Goal: Task Accomplishment & Management: Manage account settings

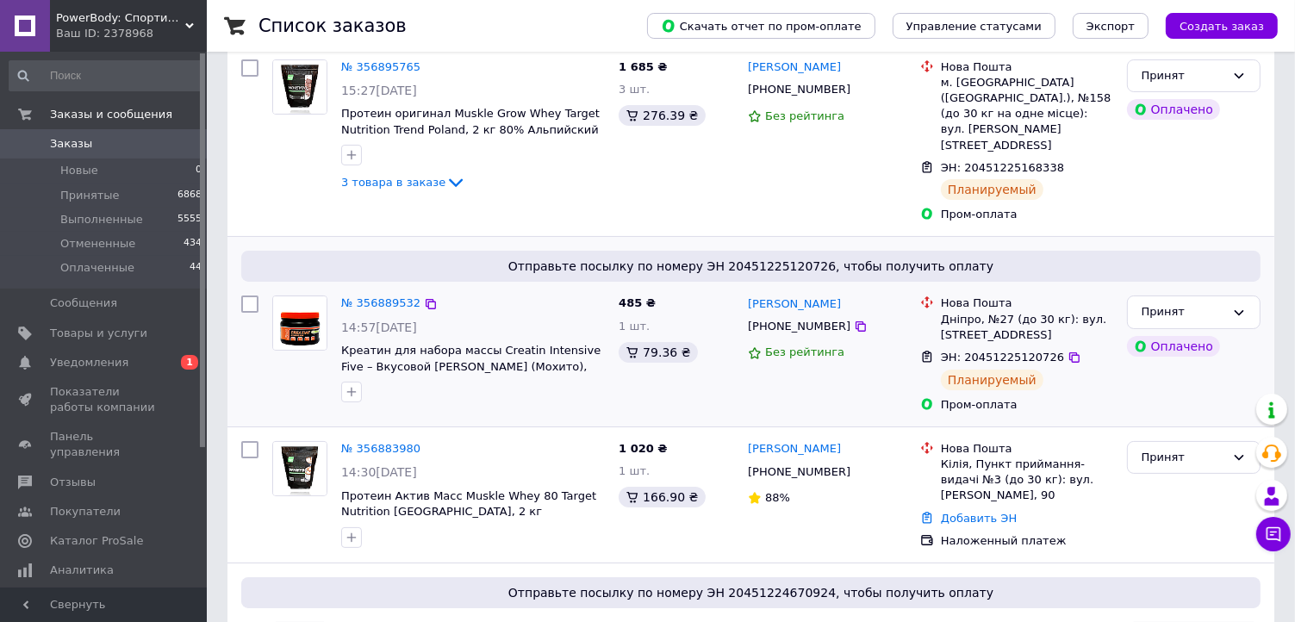
scroll to position [259, 0]
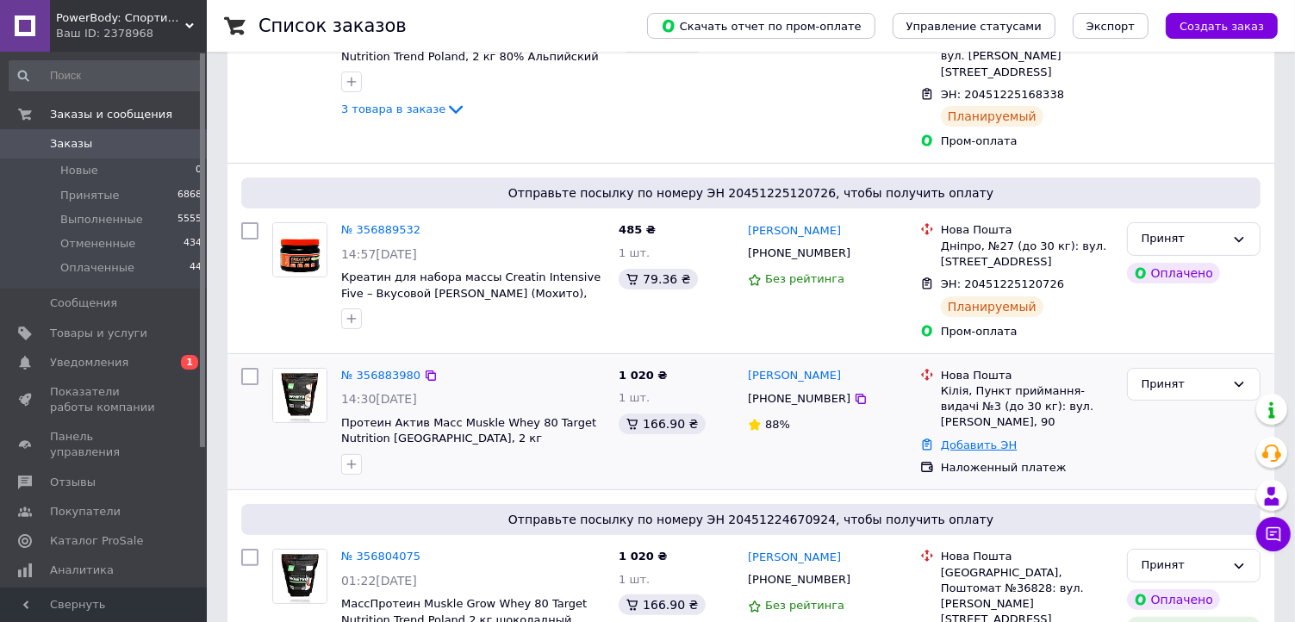
click at [968, 439] on link "Добавить ЭН" at bounding box center [979, 445] width 76 height 13
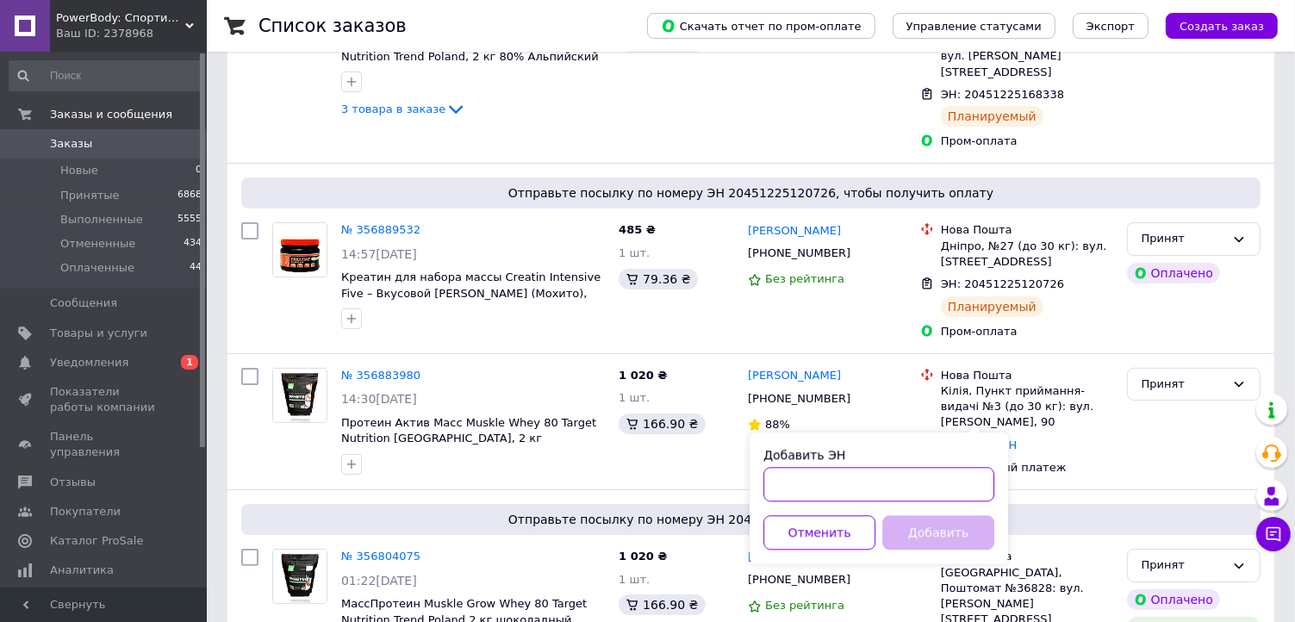
click at [818, 490] on input "Добавить ЭН" at bounding box center [879, 484] width 231 height 34
paste input "20451225153002"
type input "20451225153002"
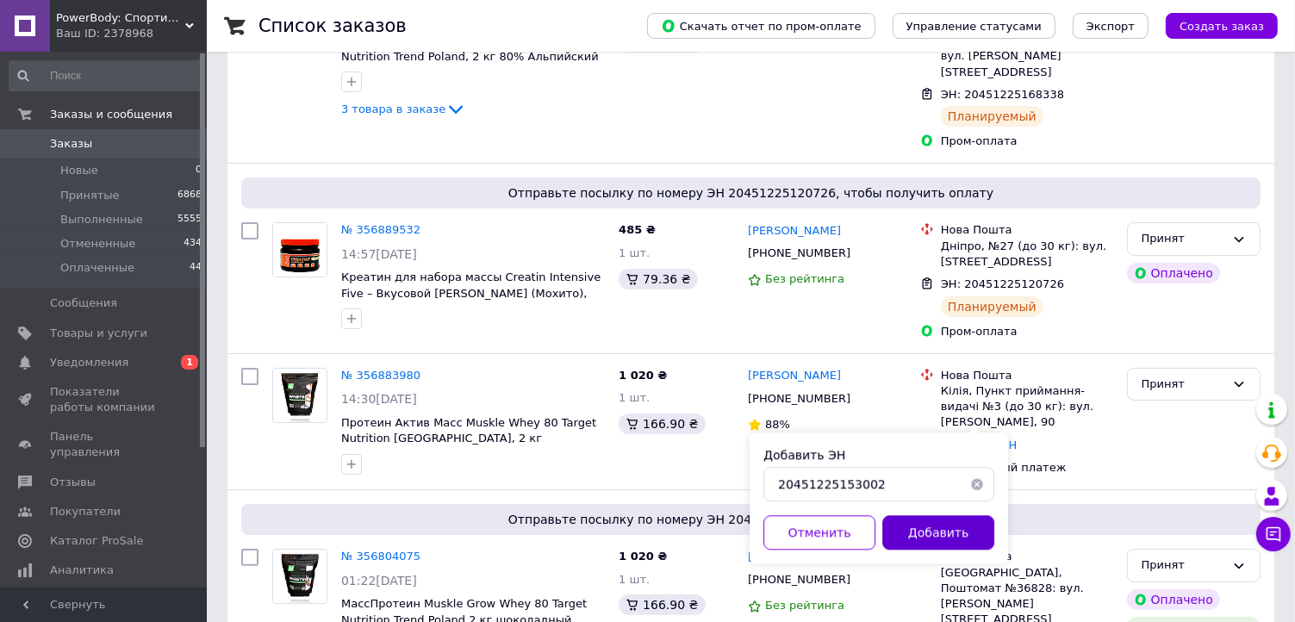
click at [900, 535] on button "Добавить" at bounding box center [939, 532] width 112 height 34
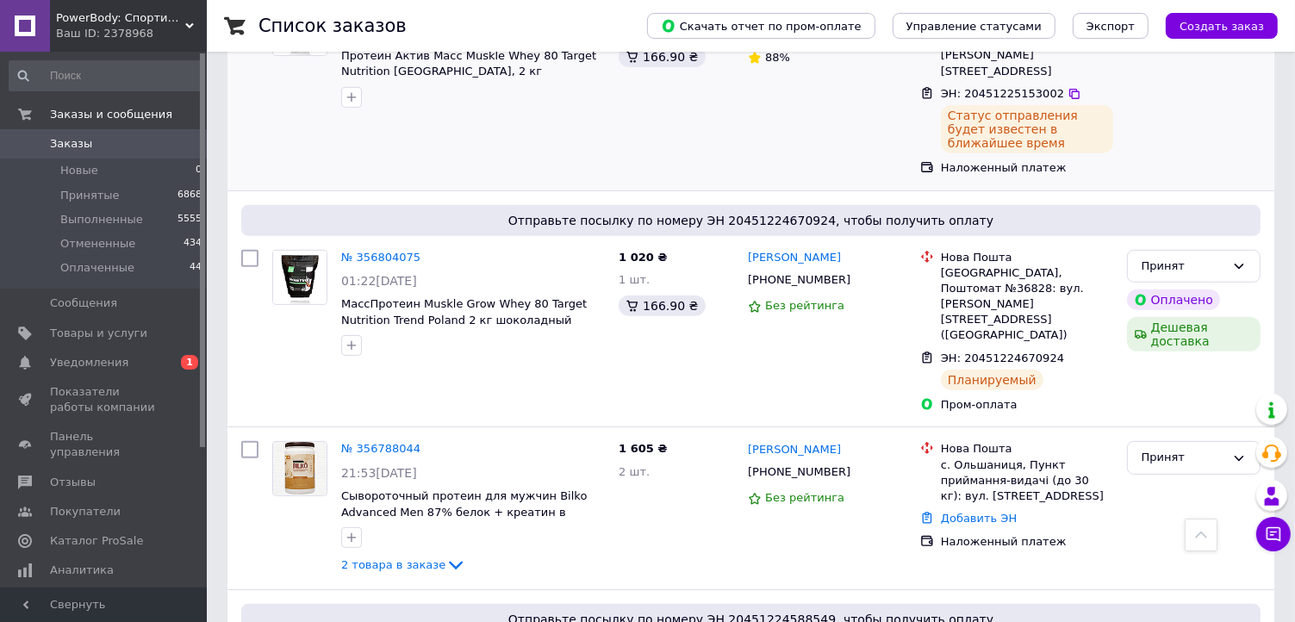
scroll to position [690, 0]
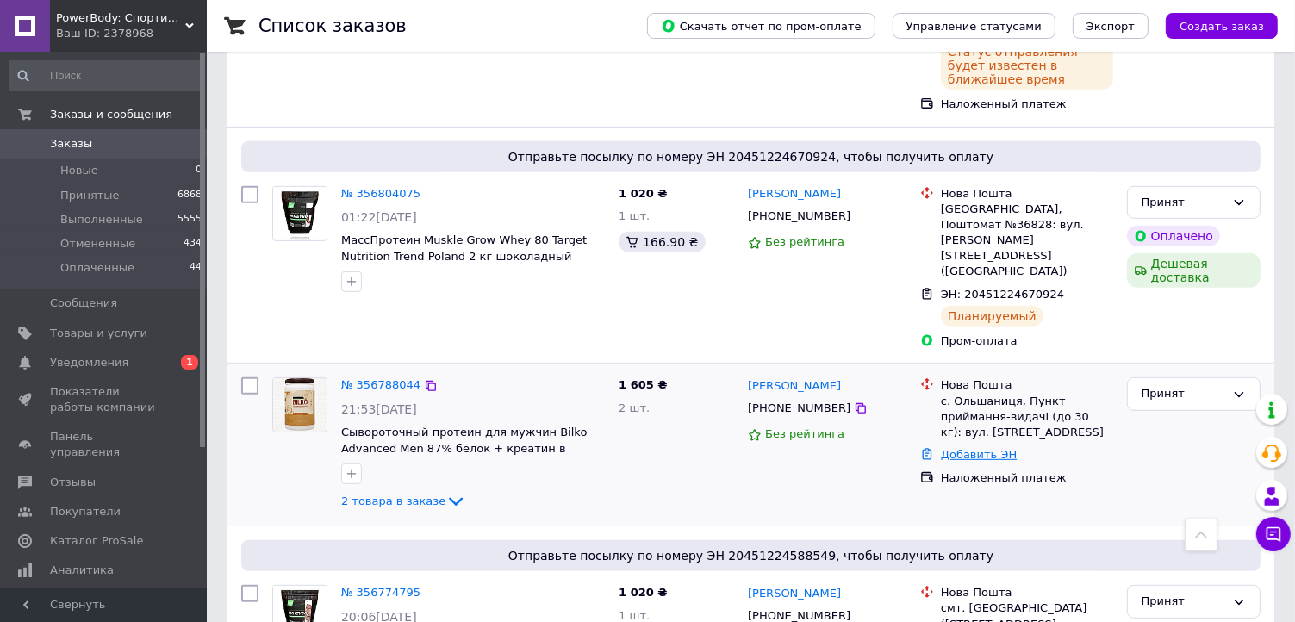
click at [956, 448] on link "Добавить ЭН" at bounding box center [979, 454] width 76 height 13
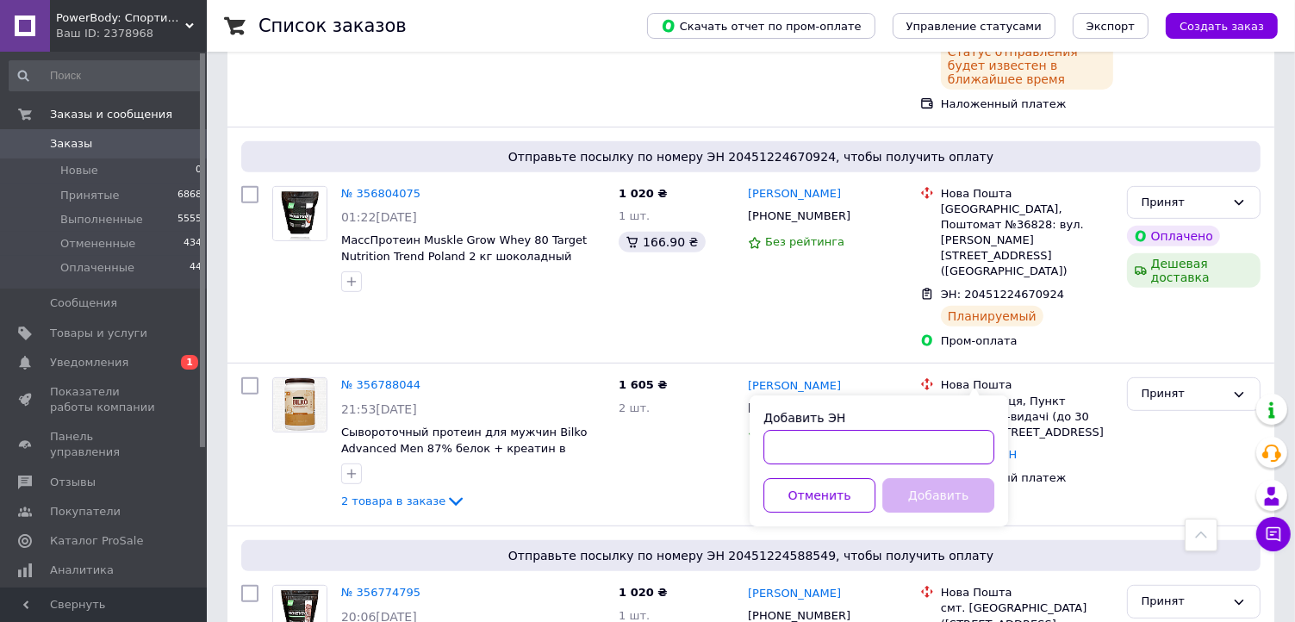
click at [921, 444] on input "Добавить ЭН" at bounding box center [879, 447] width 231 height 34
paste input "20451224798038"
type input "20451224798038"
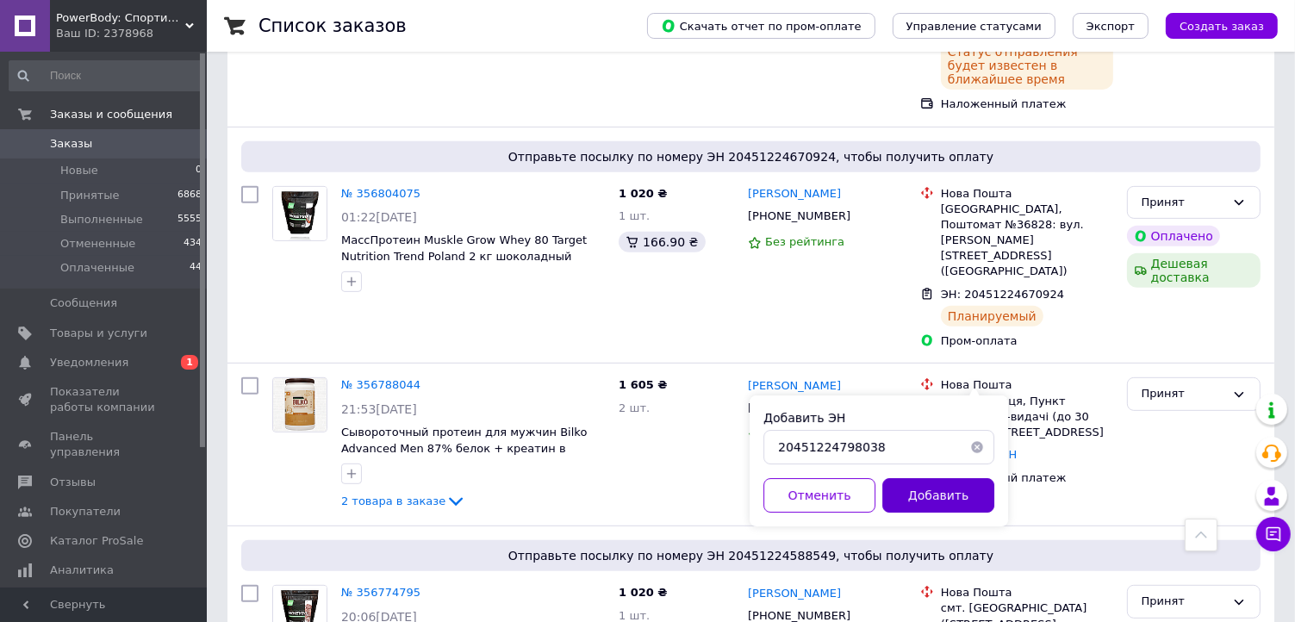
click at [930, 490] on button "Добавить" at bounding box center [939, 495] width 112 height 34
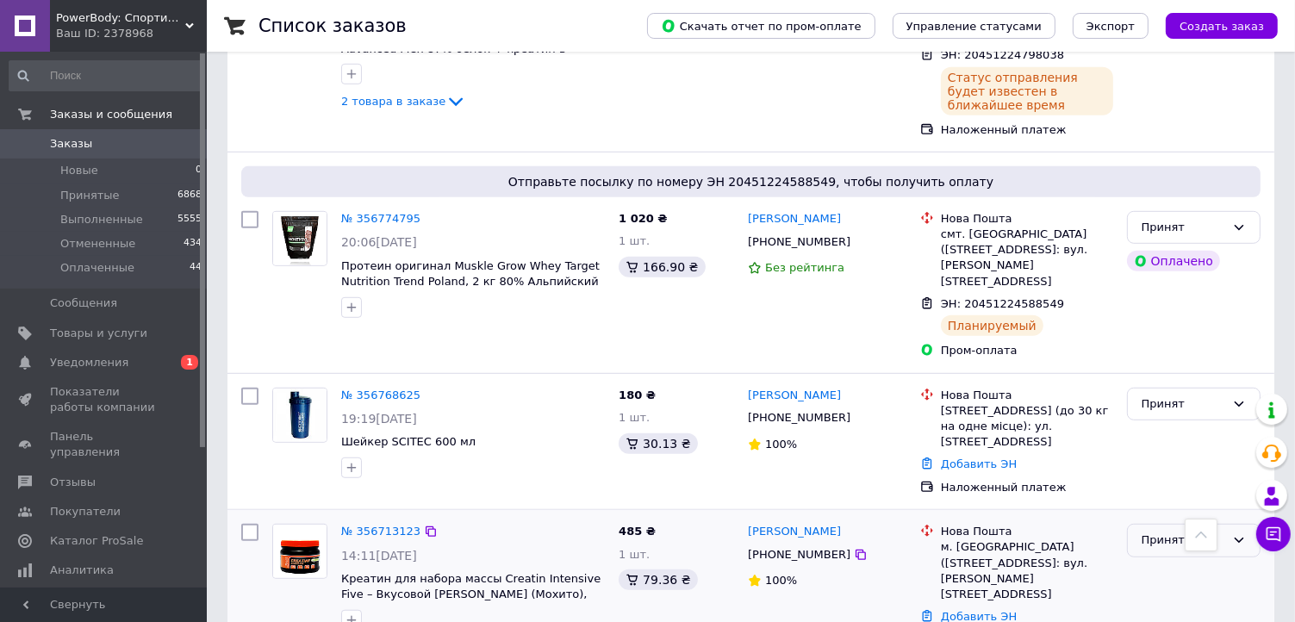
scroll to position [1120, 0]
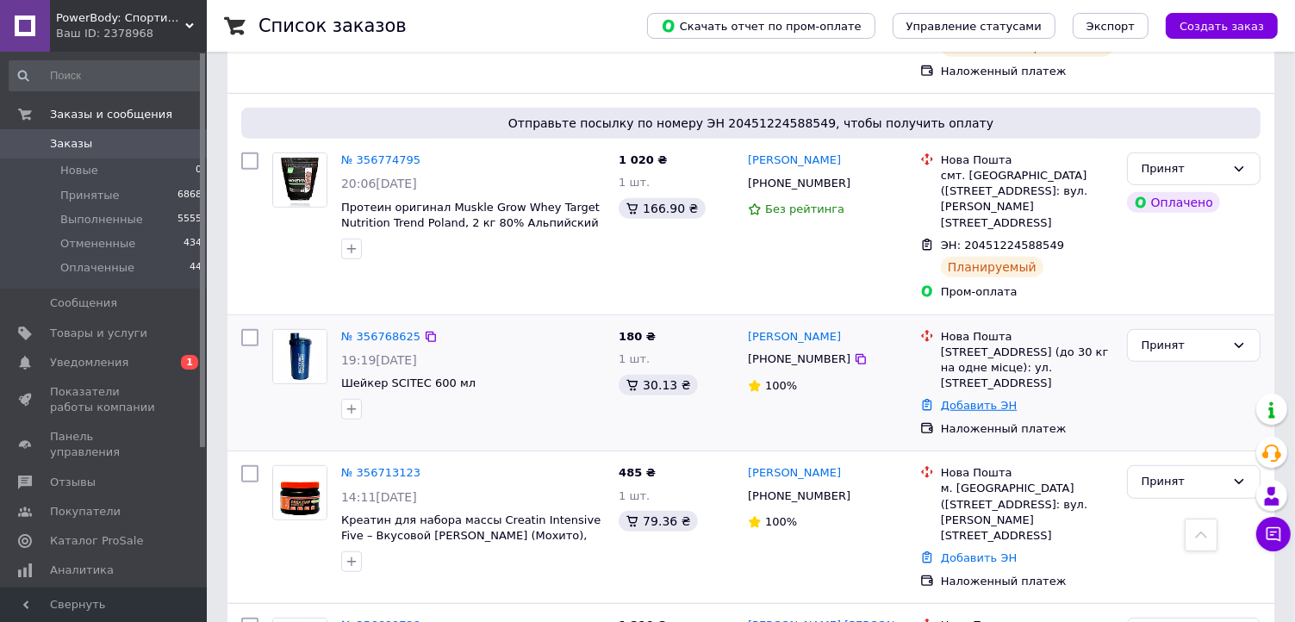
click at [948, 399] on link "Добавить ЭН" at bounding box center [979, 405] width 76 height 13
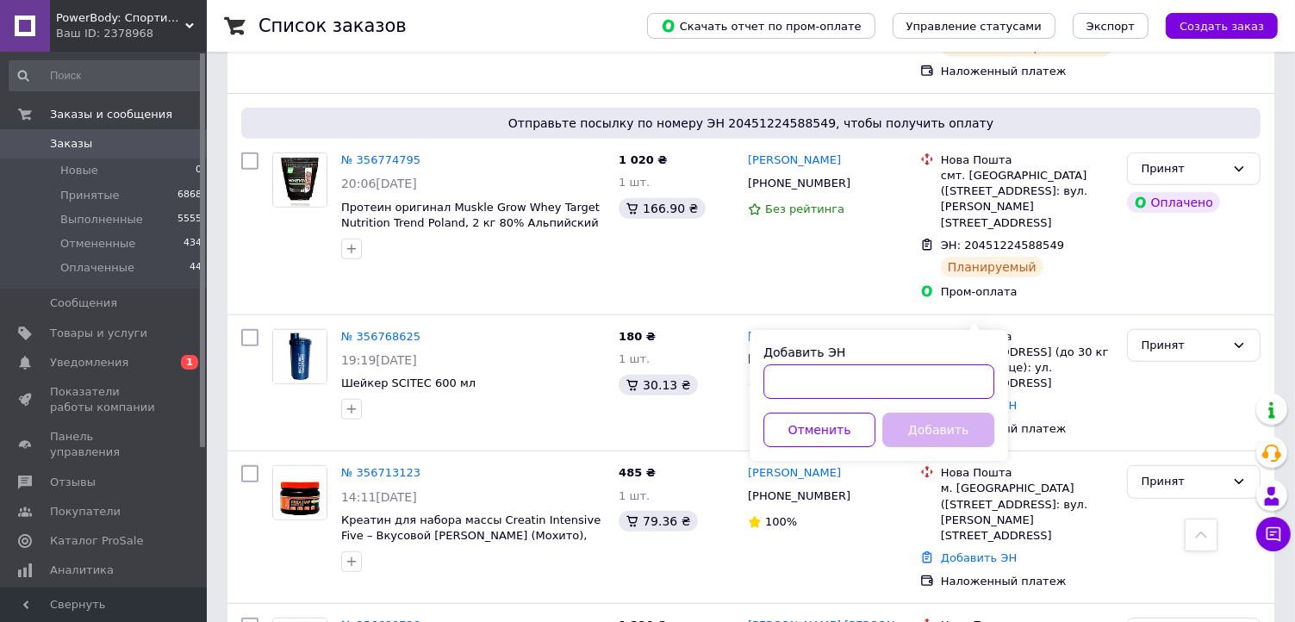
click at [921, 381] on input "Добавить ЭН" at bounding box center [879, 382] width 231 height 34
paste input "20451224789231"
type input "20451224789231"
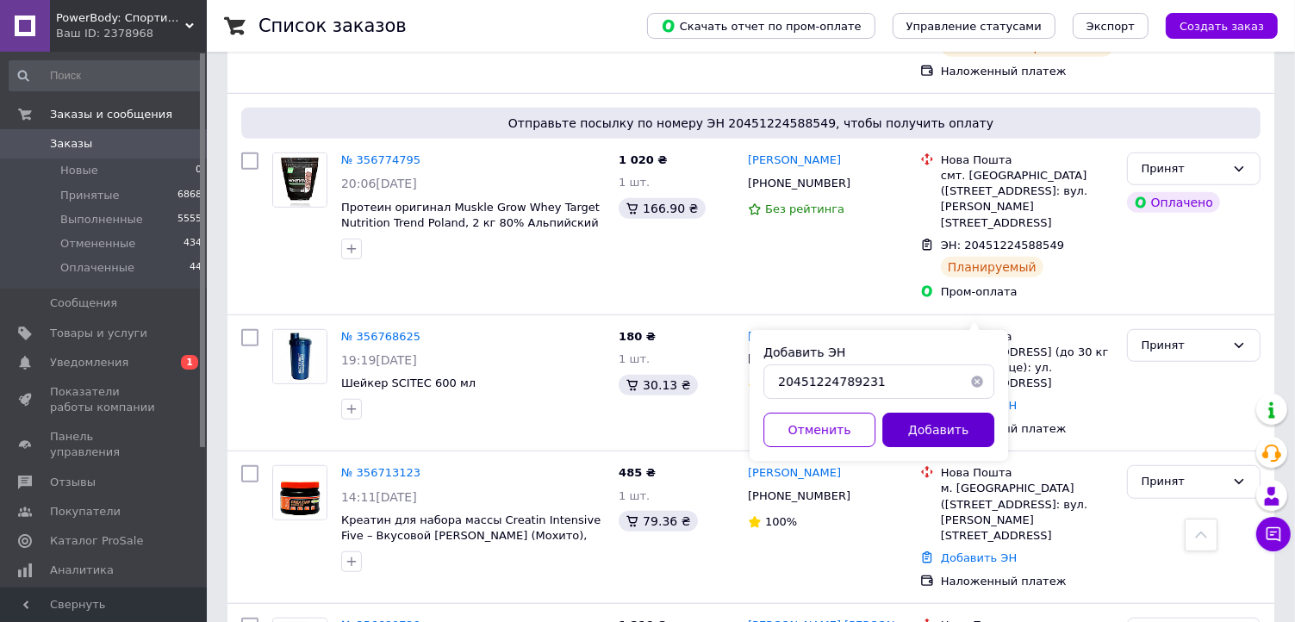
click at [933, 431] on button "Добавить" at bounding box center [939, 430] width 112 height 34
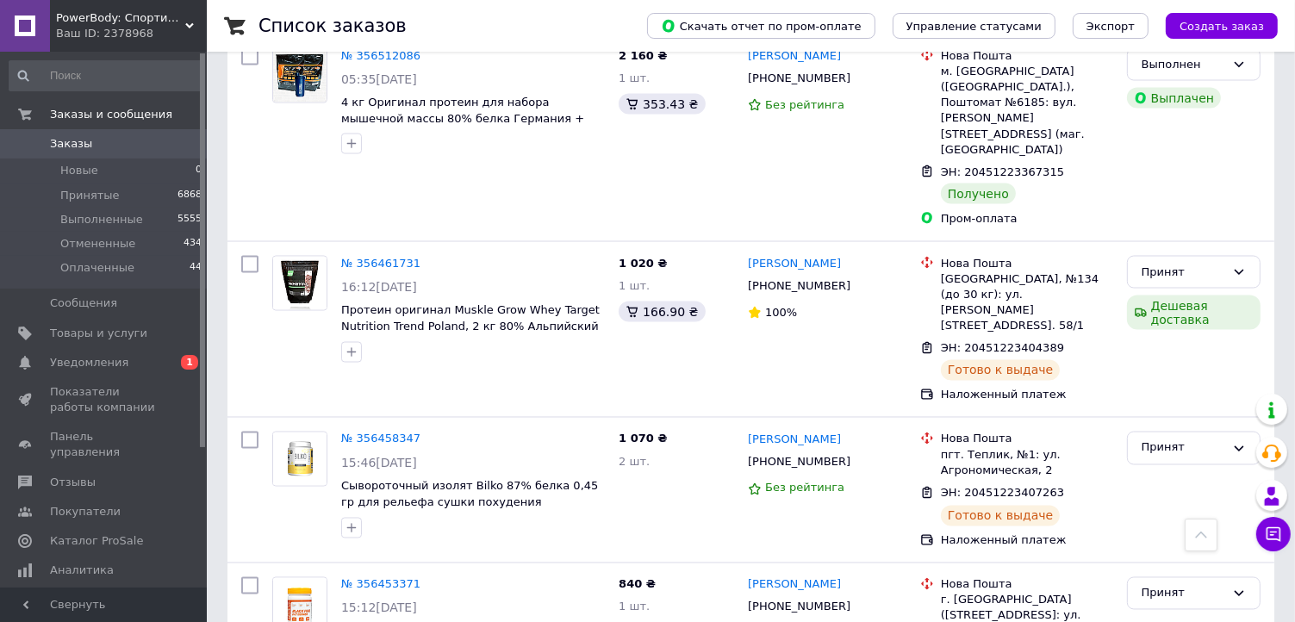
scroll to position [3189, 0]
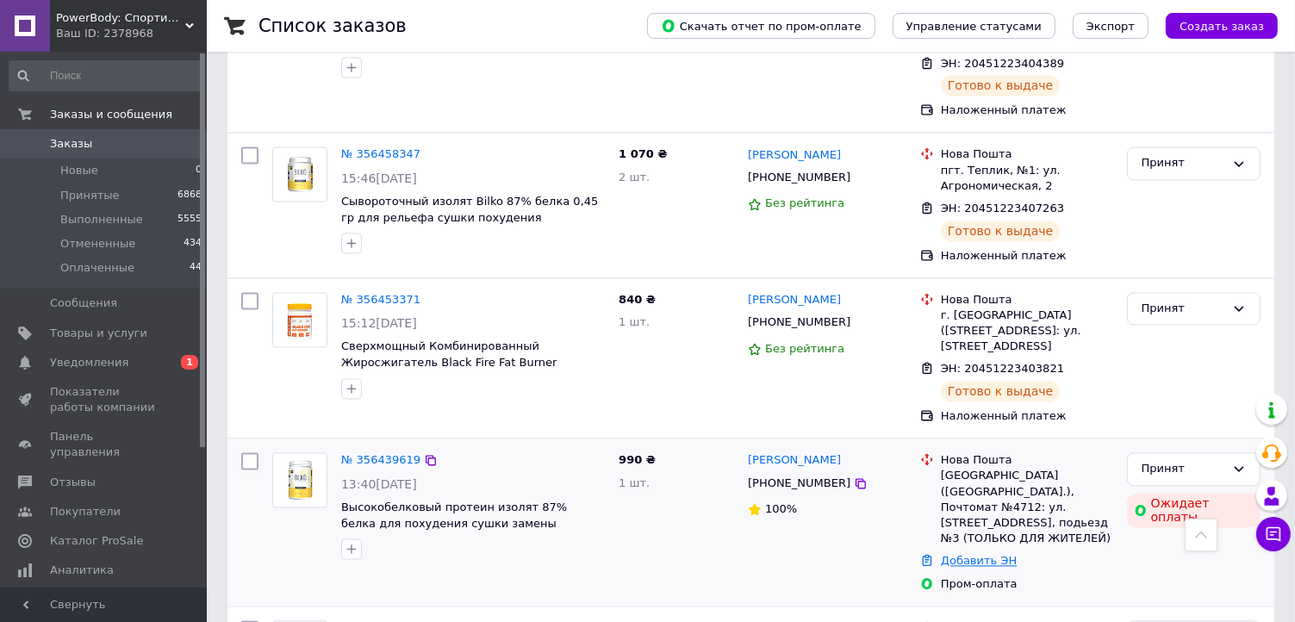
click at [983, 555] on link "Добавить ЭН" at bounding box center [979, 561] width 76 height 13
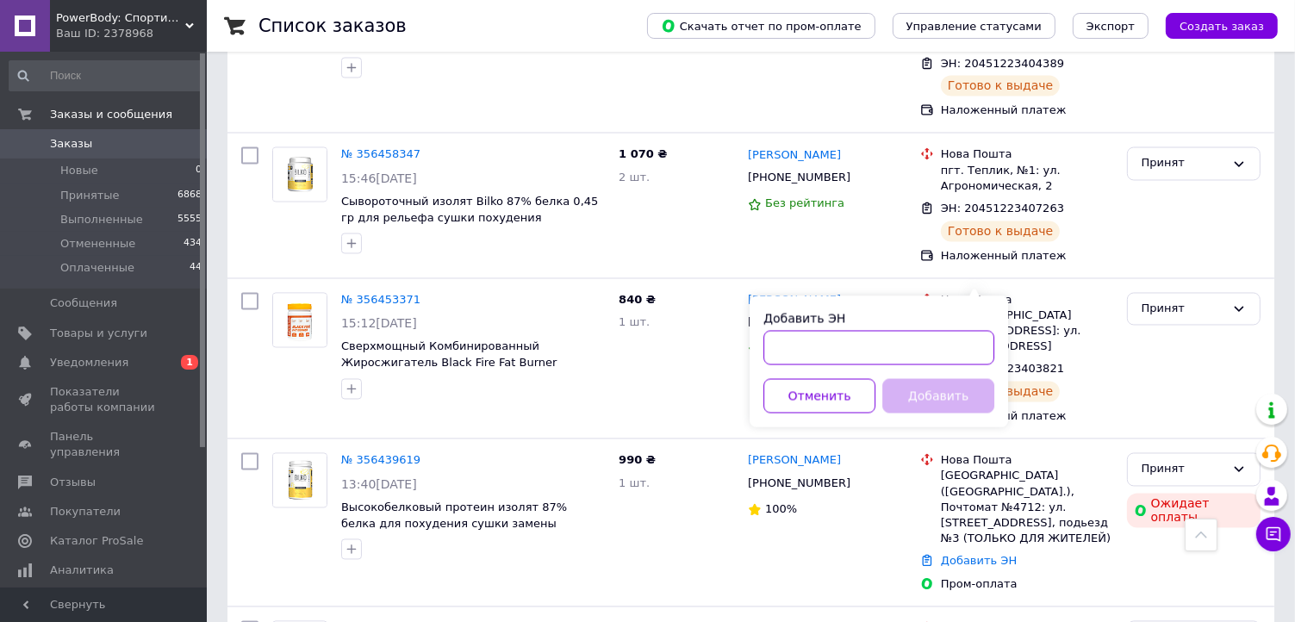
click at [916, 353] on input "Добавить ЭН" at bounding box center [879, 348] width 231 height 34
paste input "20451224784949"
type input "20451224784949"
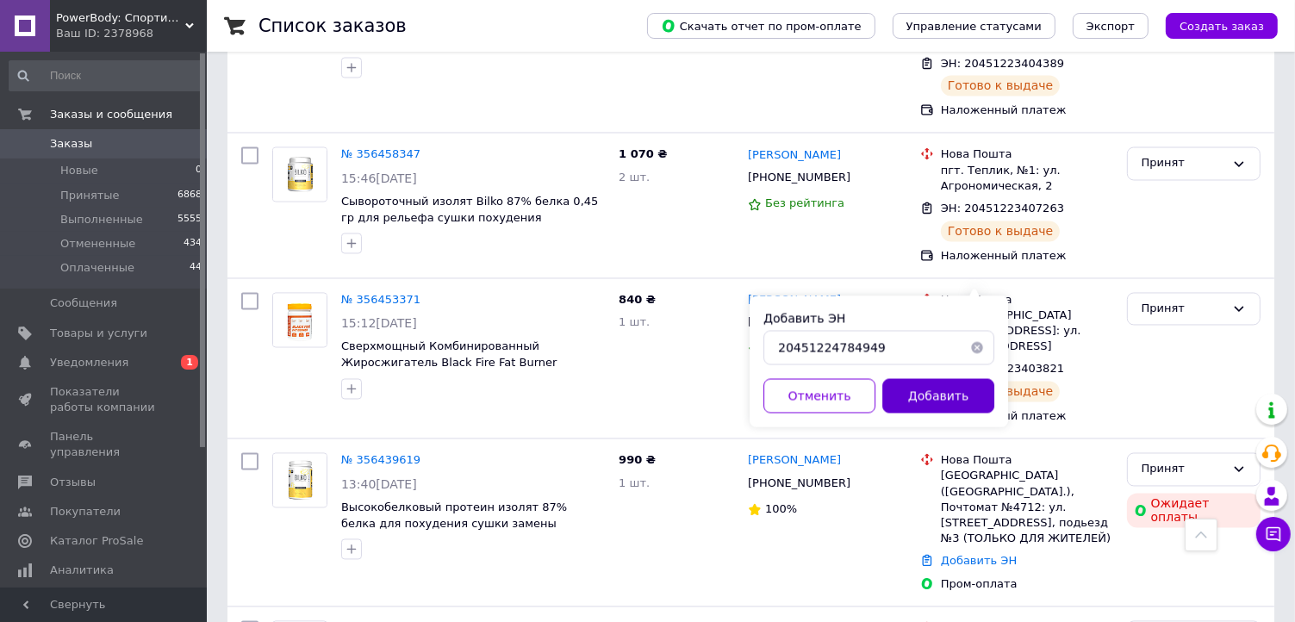
click at [929, 401] on button "Добавить" at bounding box center [939, 396] width 112 height 34
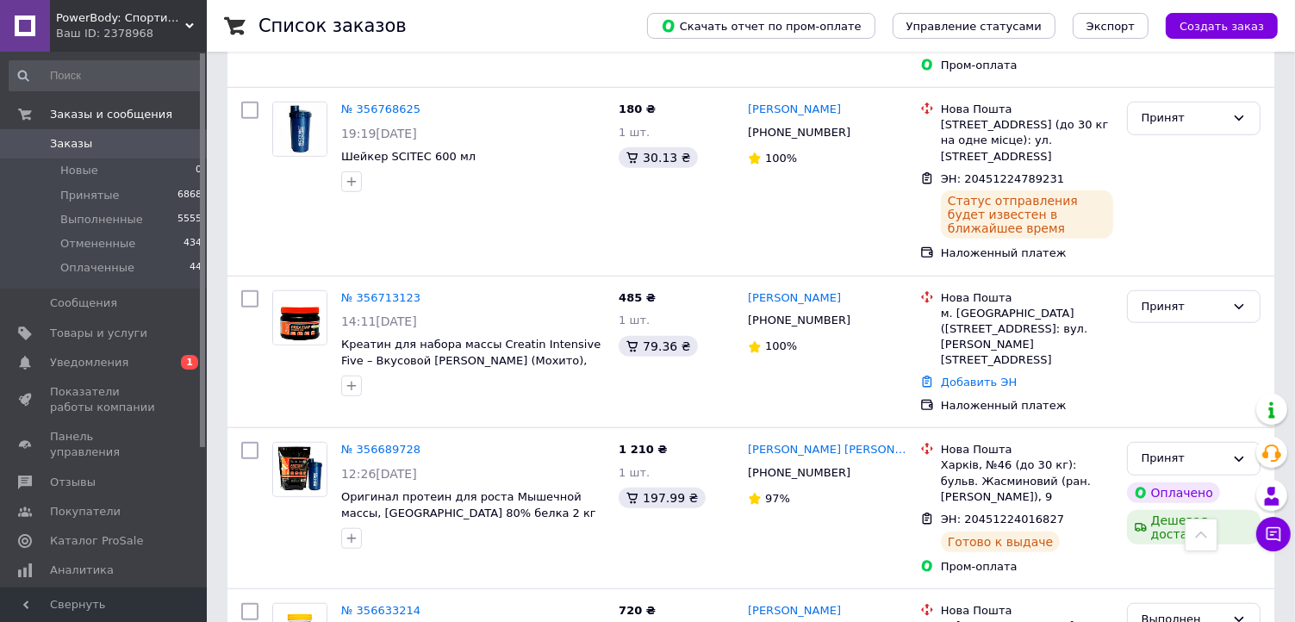
scroll to position [1293, 0]
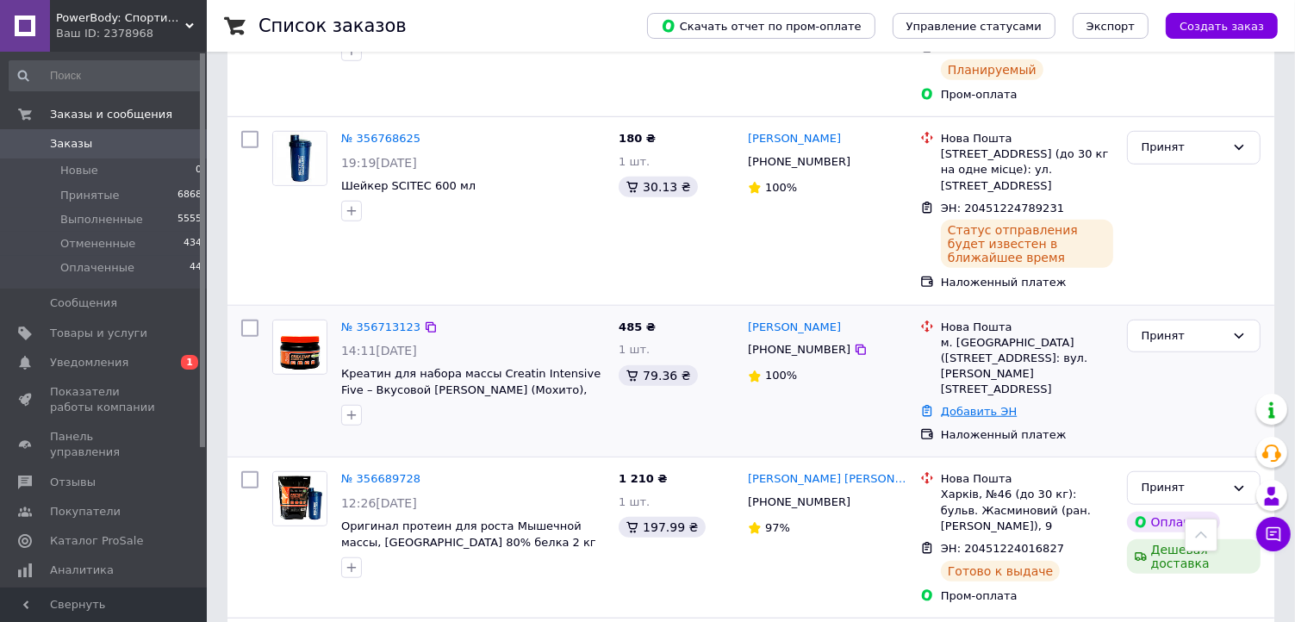
click at [964, 405] on link "Добавить ЭН" at bounding box center [979, 411] width 76 height 13
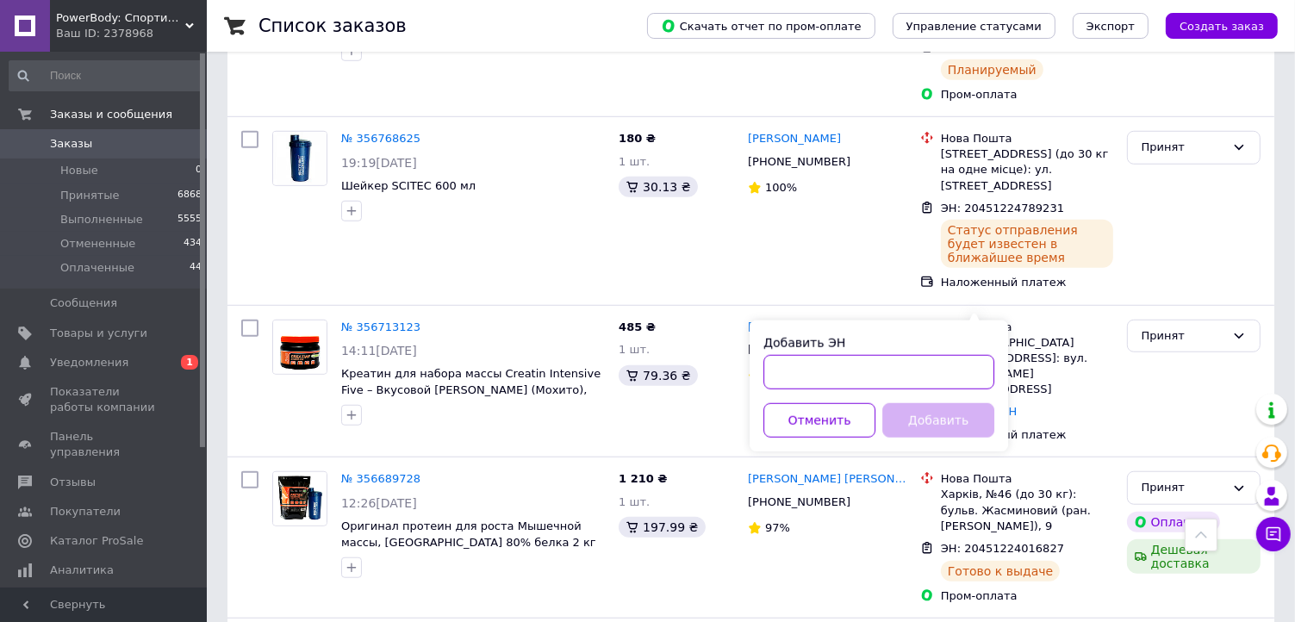
click at [864, 377] on input "Добавить ЭН" at bounding box center [879, 372] width 231 height 34
paste input "20451224783297"
type input "20451224783297"
click at [932, 428] on button "Добавить" at bounding box center [939, 420] width 112 height 34
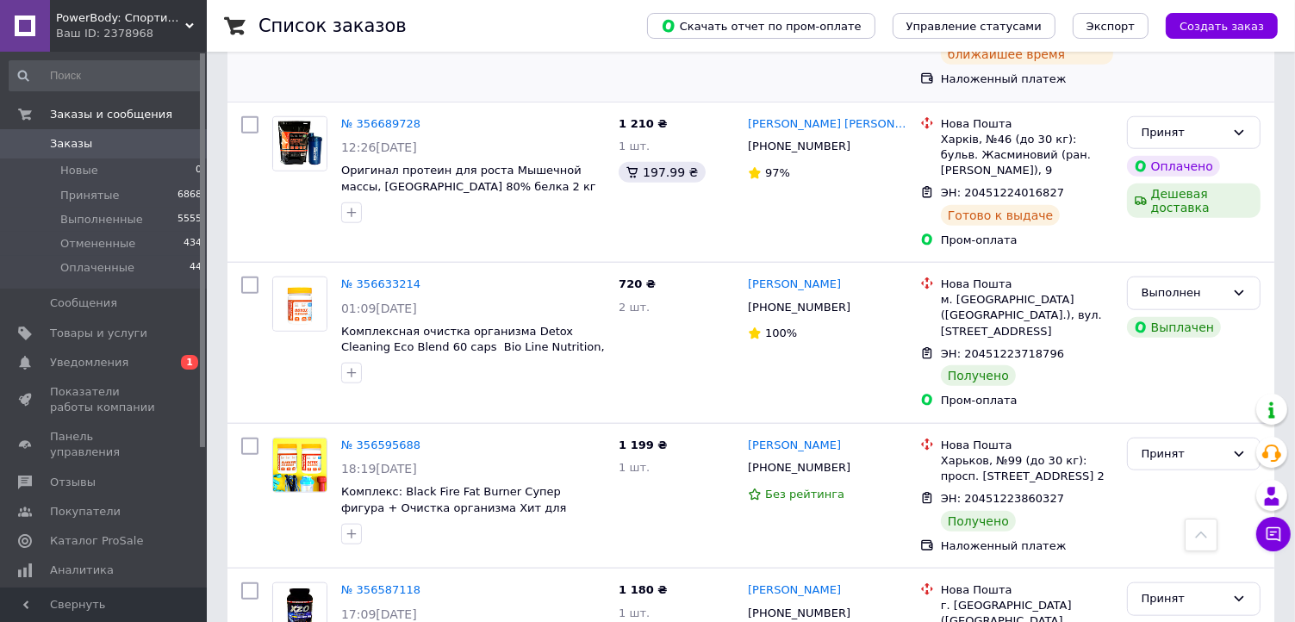
scroll to position [1724, 0]
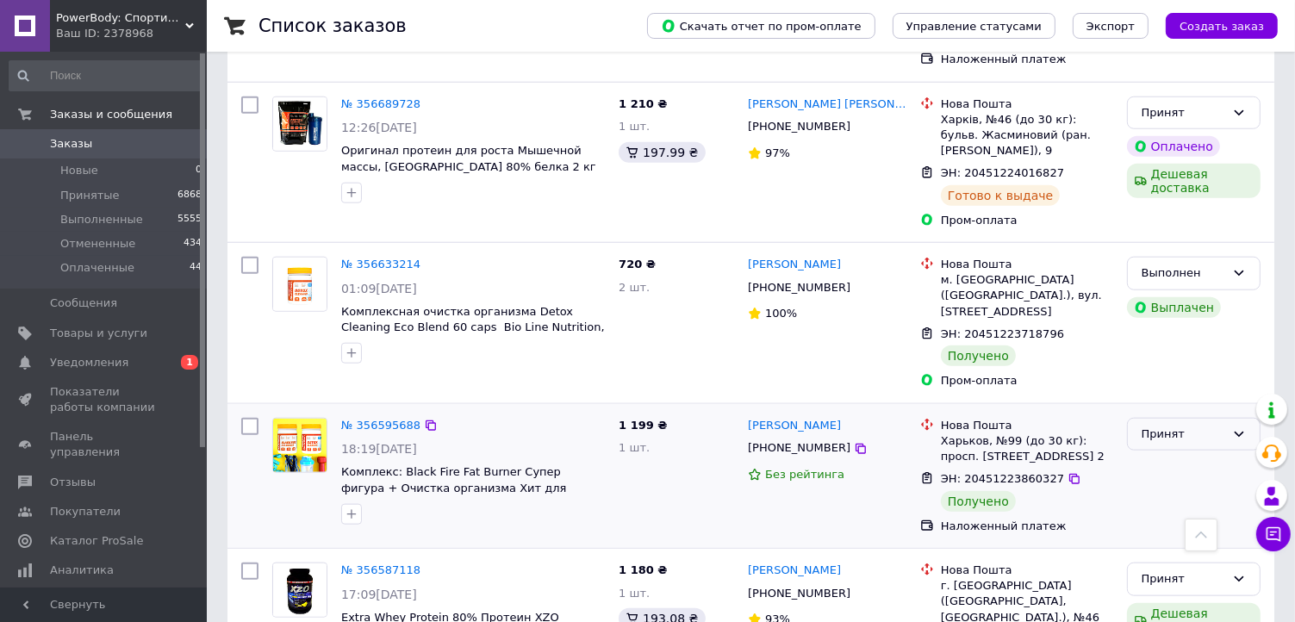
click at [1182, 426] on div "Принят" at bounding box center [1184, 435] width 84 height 18
click at [1178, 454] on li "Выполнен" at bounding box center [1194, 470] width 132 height 32
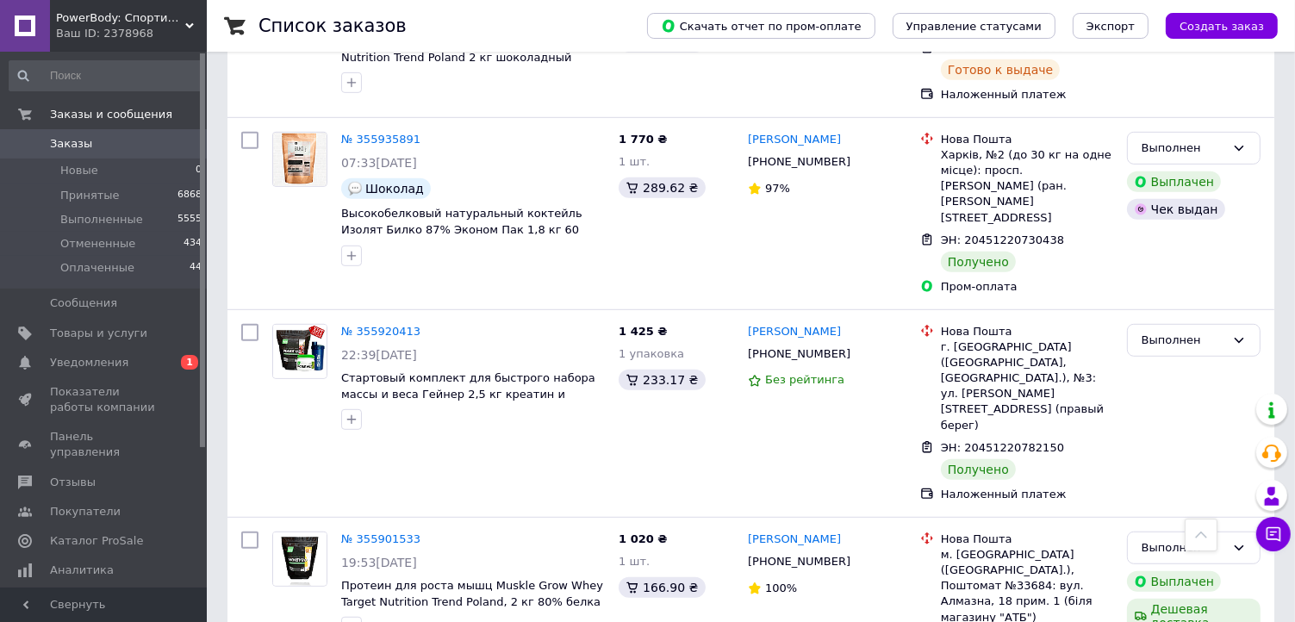
scroll to position [7471, 0]
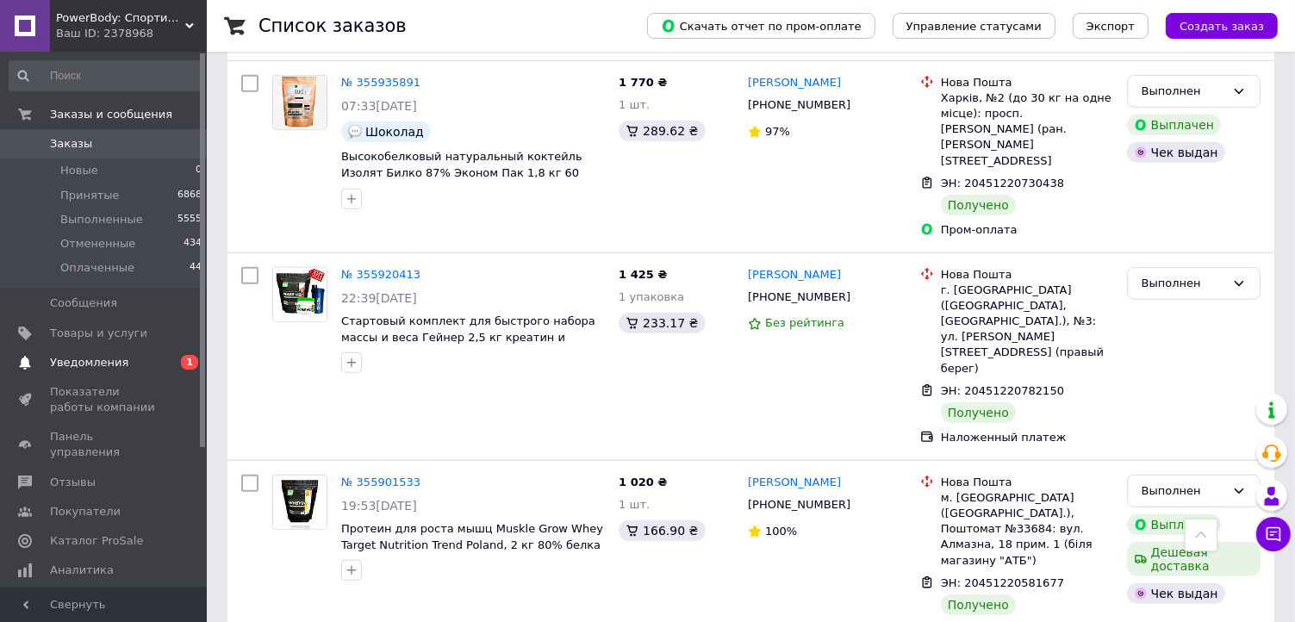
click at [146, 369] on span "Уведомления" at bounding box center [104, 363] width 109 height 16
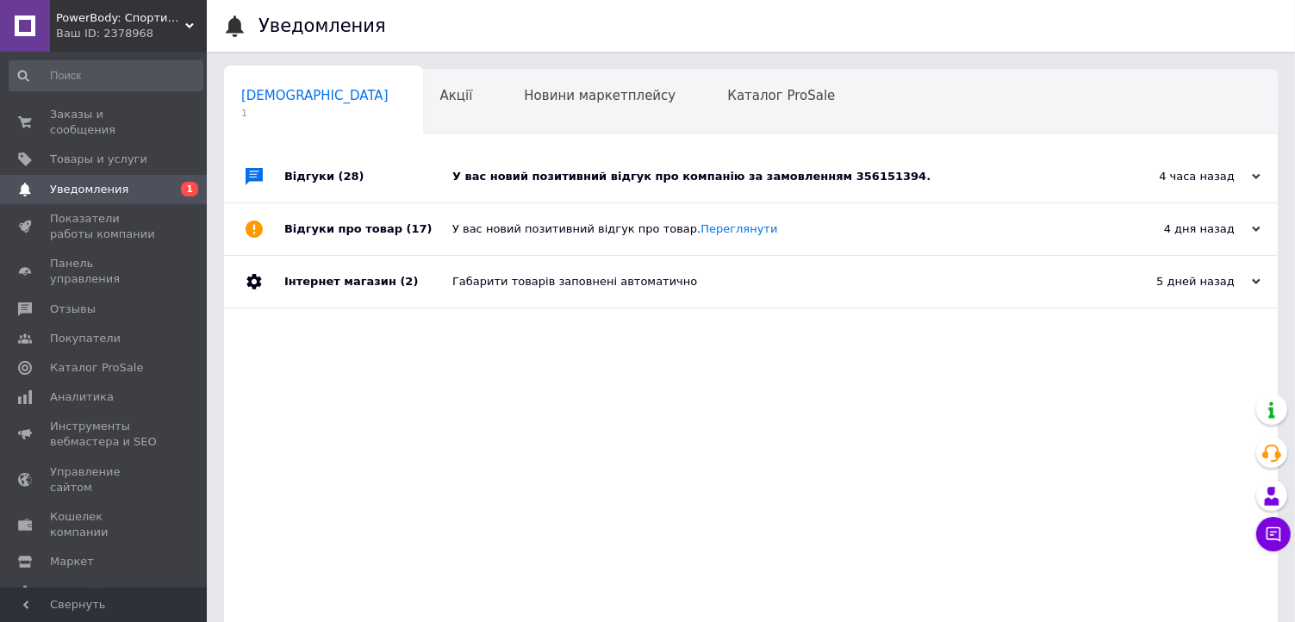
click at [566, 184] on div "У вас новий позитивний відгук про компанію за замовленням 356151394." at bounding box center [771, 177] width 636 height 16
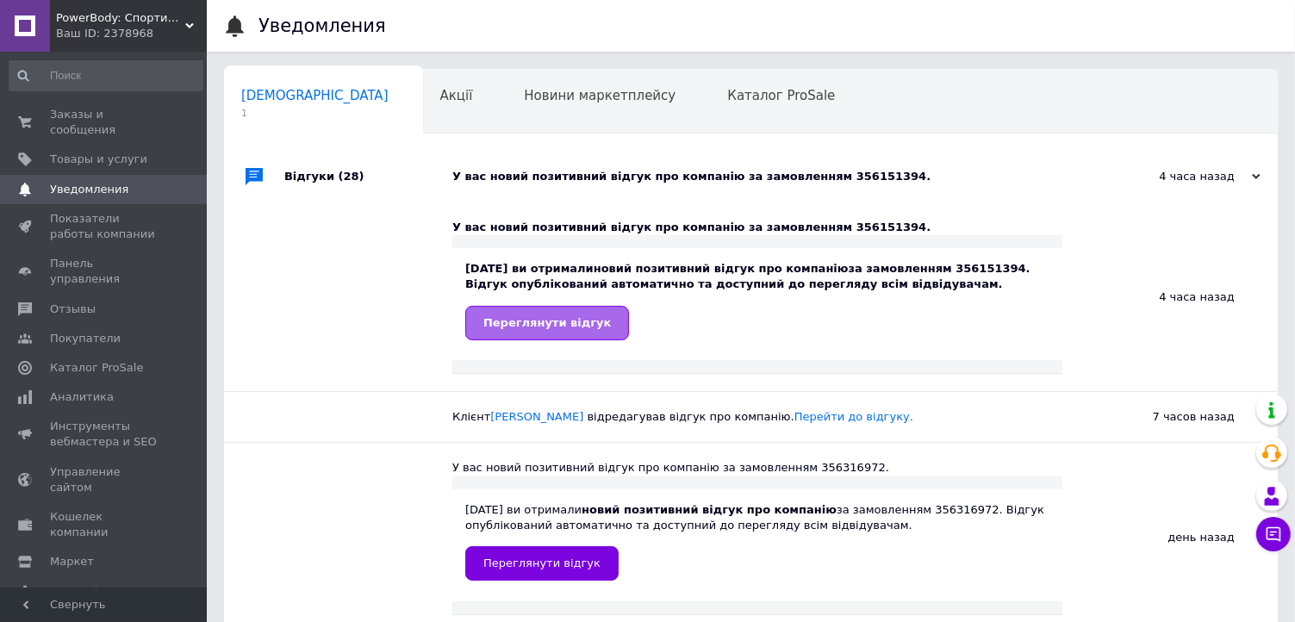
click at [499, 321] on span "Переглянути відгук" at bounding box center [548, 322] width 128 height 13
click at [58, 111] on span "Заказы и сообщения" at bounding box center [104, 122] width 109 height 31
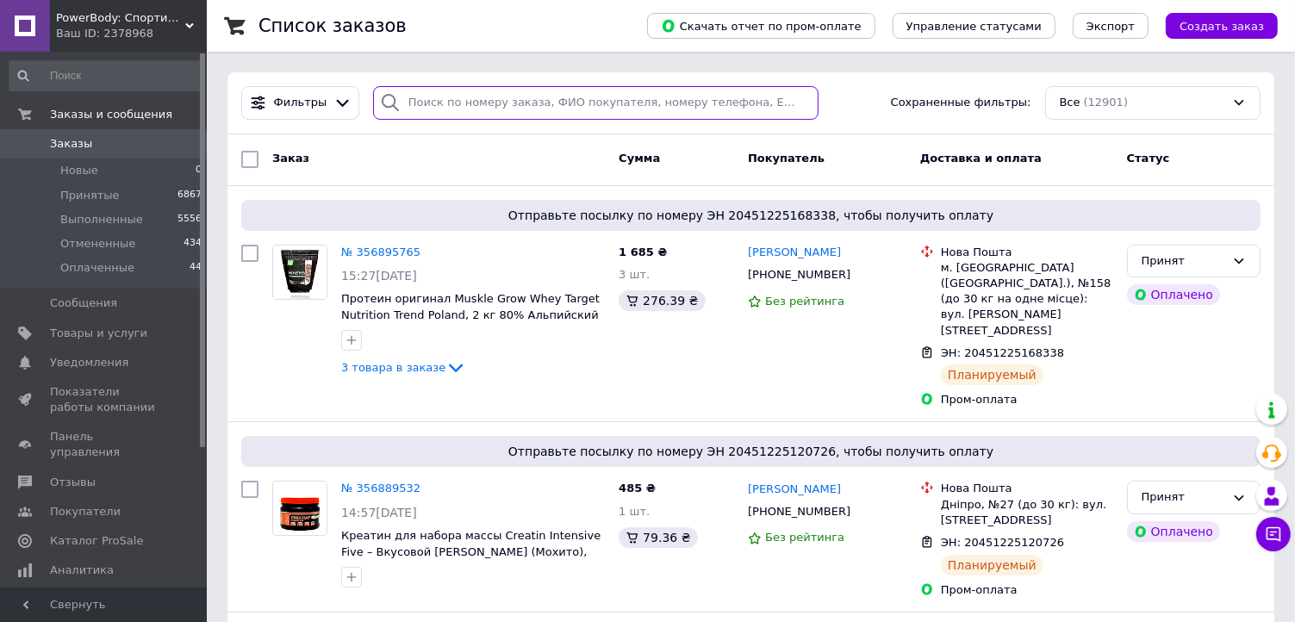
click at [518, 96] on input "search" at bounding box center [596, 103] width 446 height 34
paste input "356512086"
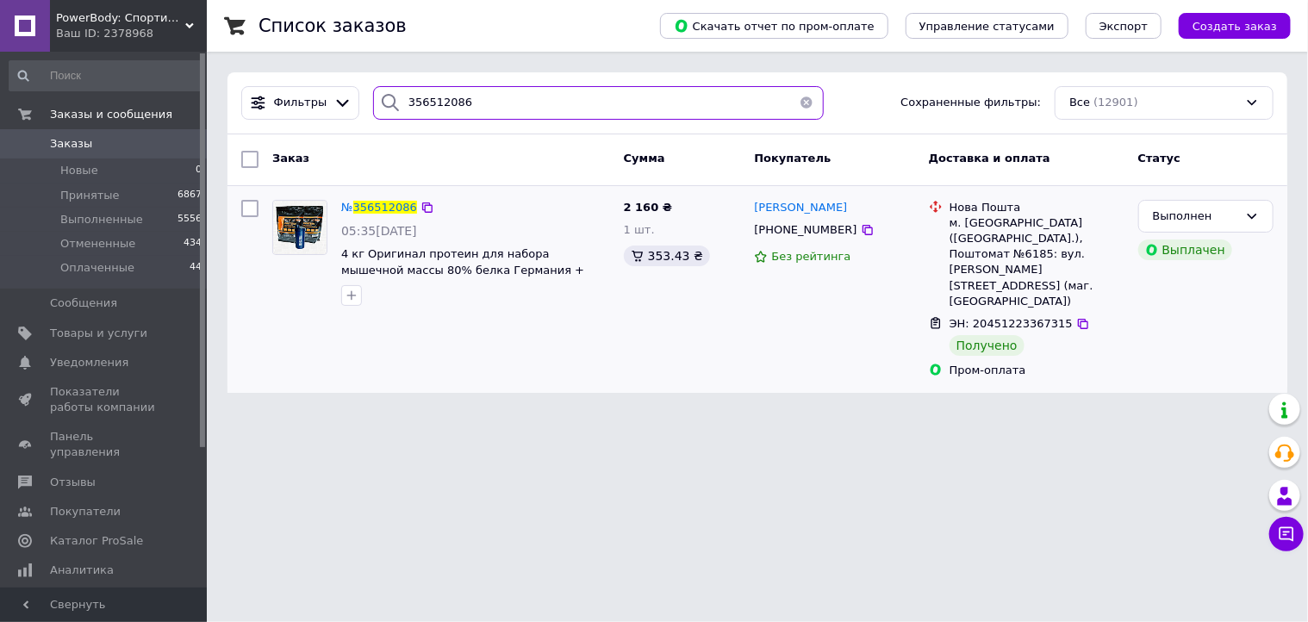
type input "356512086"
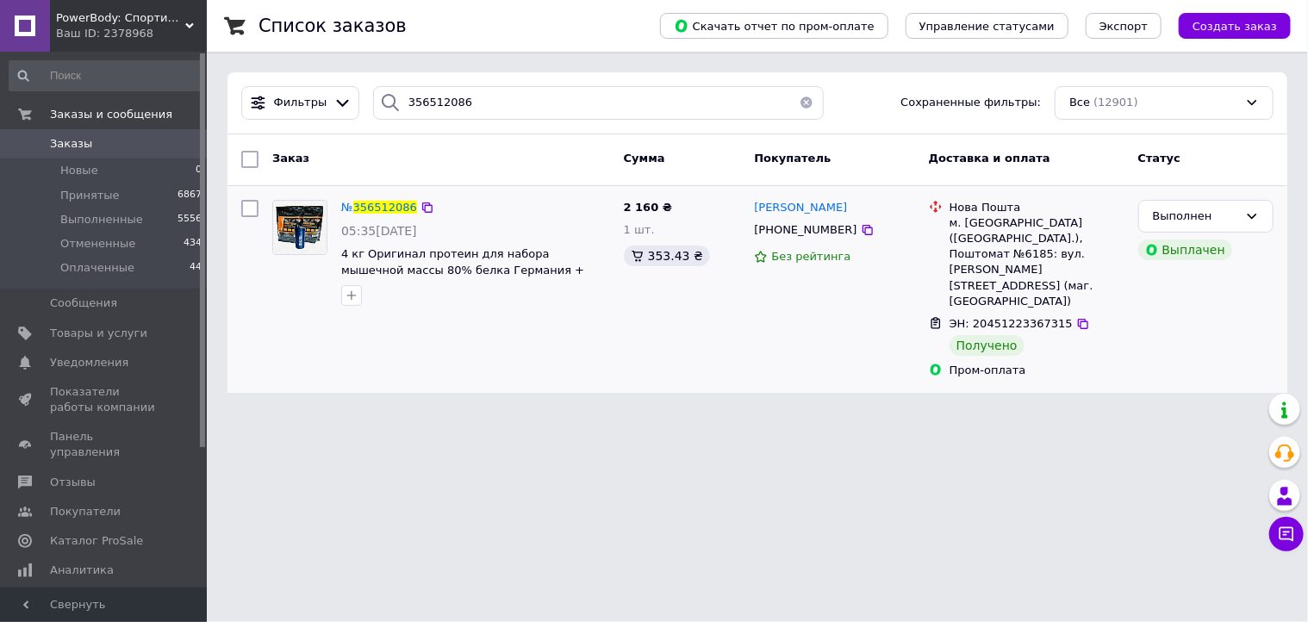
drag, startPoint x: 839, startPoint y: 207, endPoint x: 748, endPoint y: 205, distance: 90.5
click at [748, 205] on div "[PERSON_NAME] [PHONE_NUMBER] Без рейтинга" at bounding box center [834, 289] width 174 height 193
copy span "[PERSON_NAME]"
click at [353, 204] on span "№" at bounding box center [347, 207] width 12 height 13
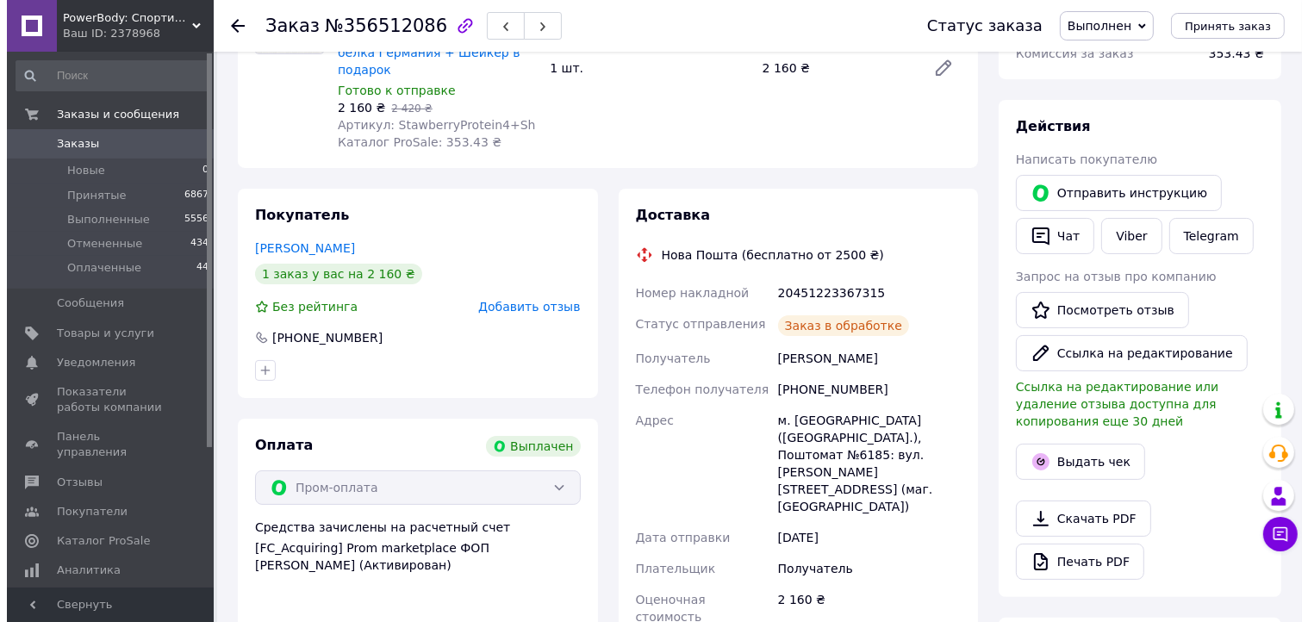
scroll to position [259, 0]
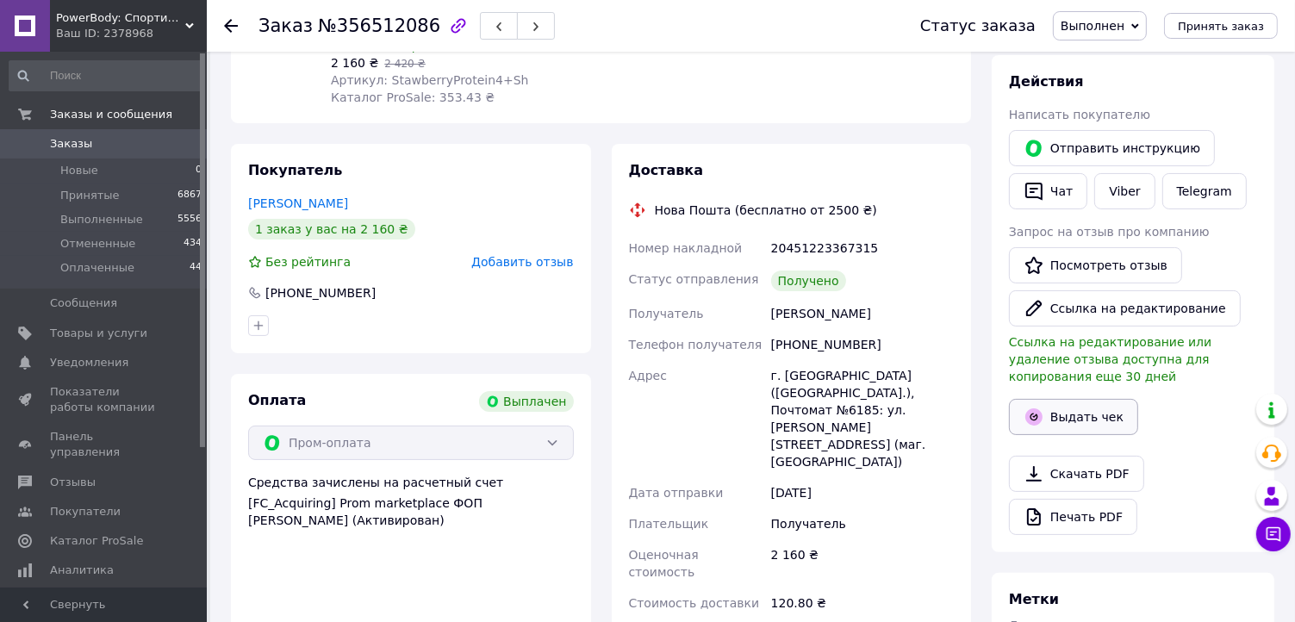
click at [1080, 421] on button "Выдать чек" at bounding box center [1073, 417] width 129 height 36
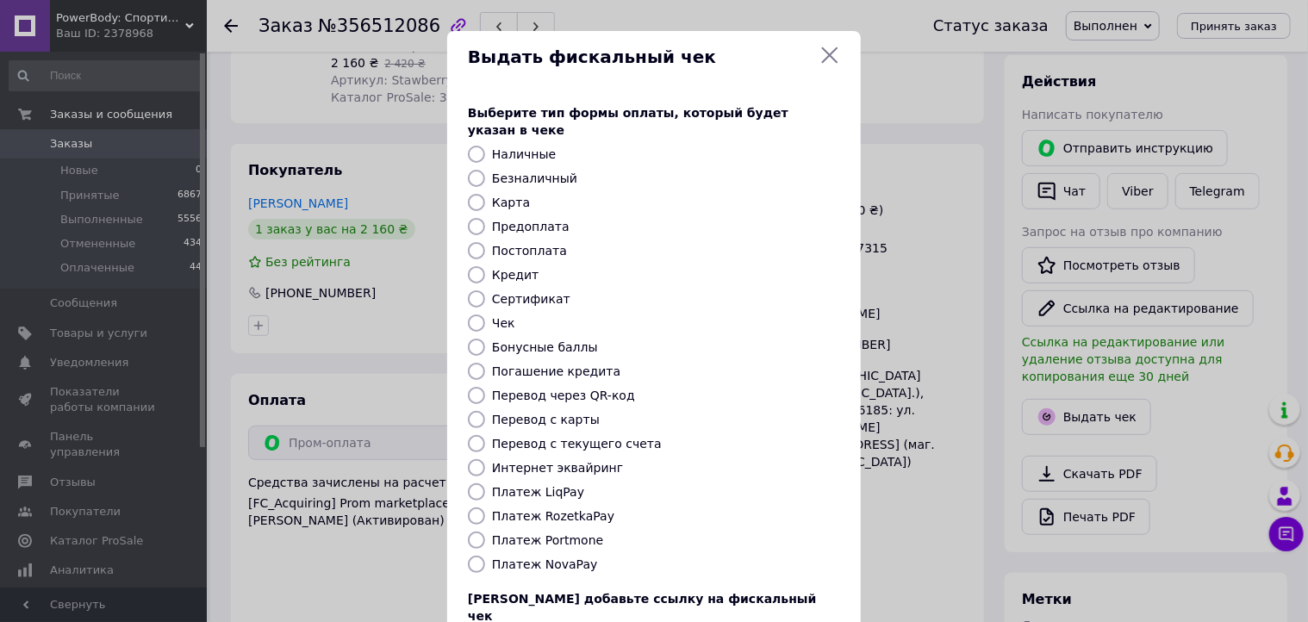
click at [469, 508] on input "Платеж RozetkaPay" at bounding box center [476, 516] width 17 height 17
radio input "true"
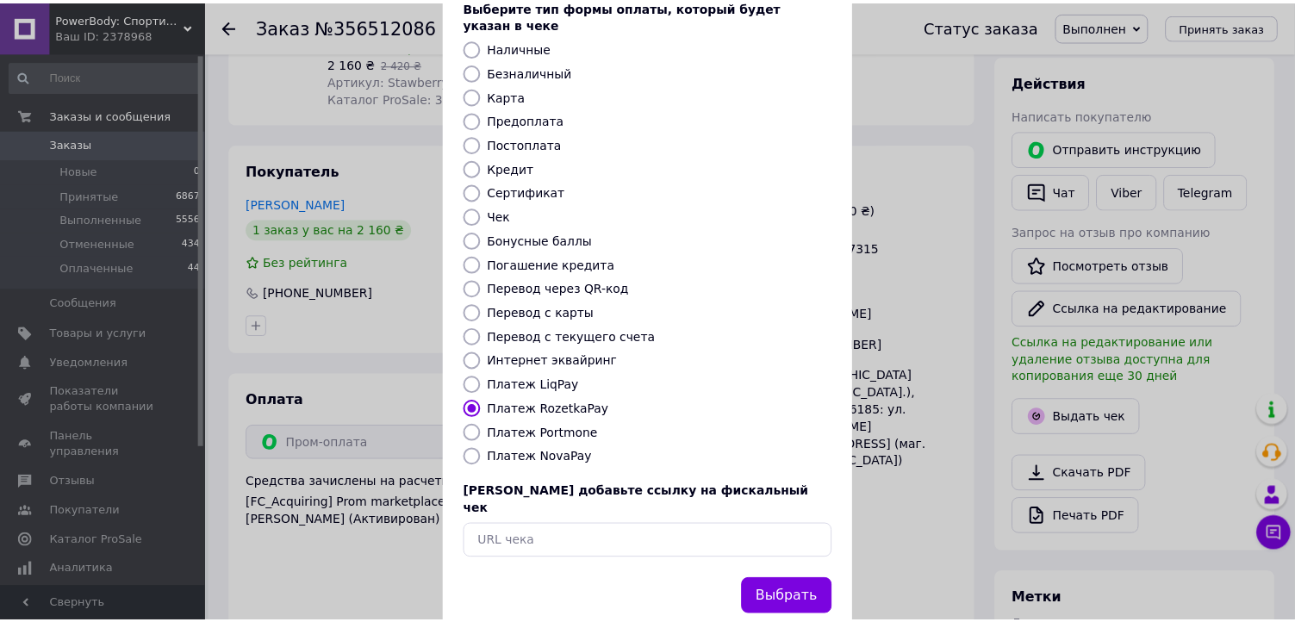
scroll to position [117, 0]
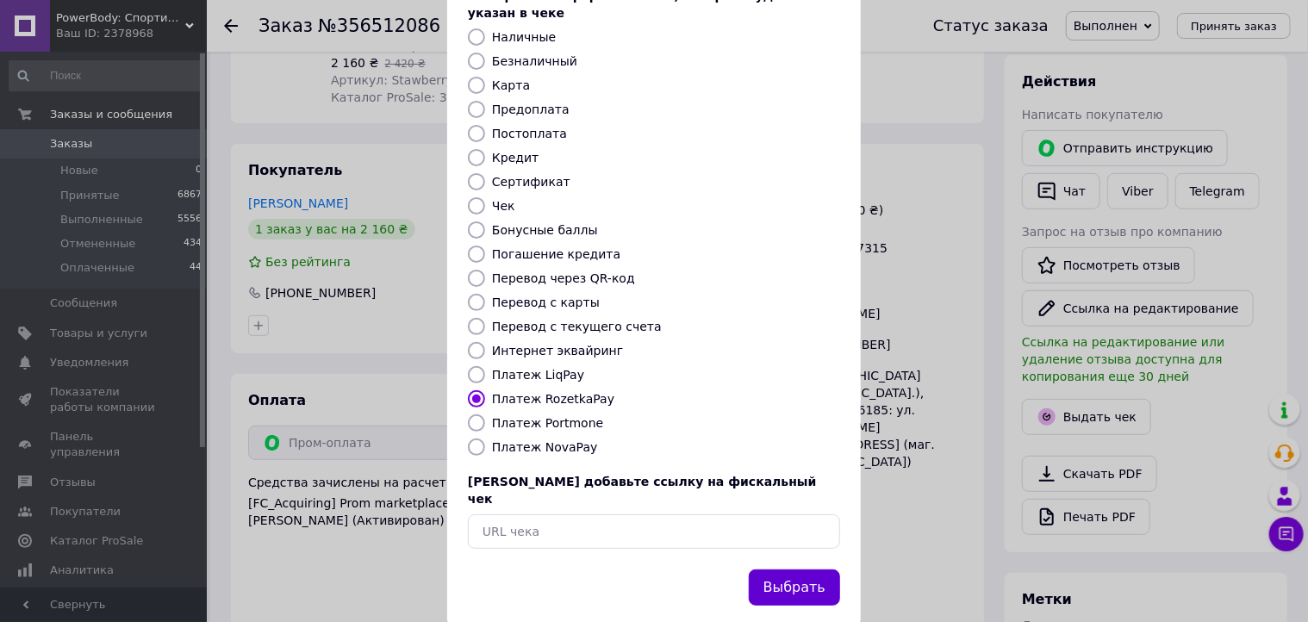
click at [803, 570] on button "Выбрать" at bounding box center [794, 588] width 91 height 37
